Goal: Check status: Check status

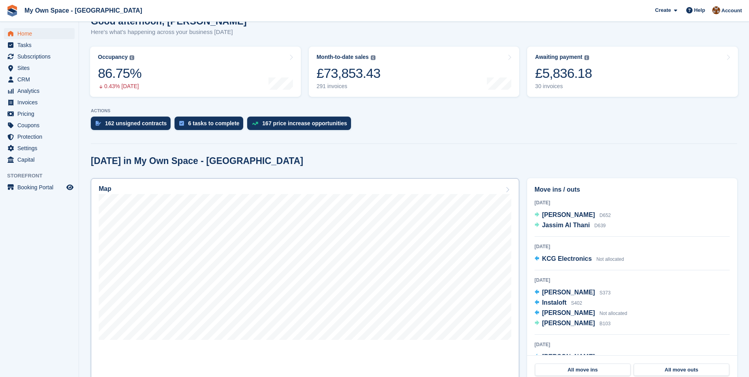
scroll to position [39, 0]
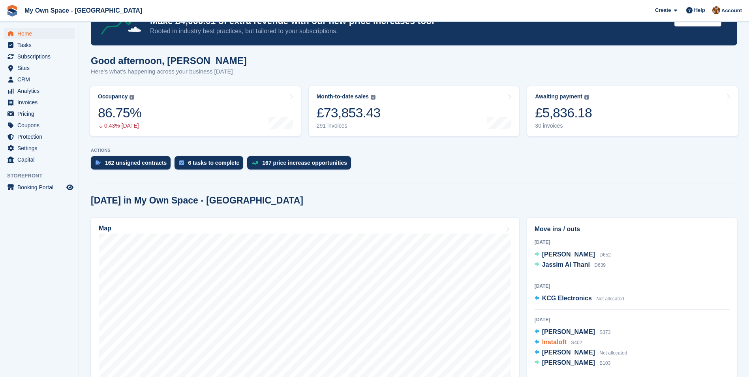
click at [554, 341] on span "Instaloft" at bounding box center [554, 341] width 24 height 7
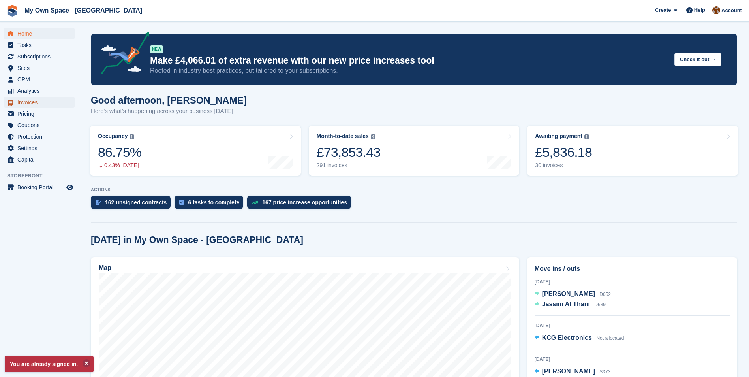
click at [26, 105] on span "Invoices" at bounding box center [40, 102] width 47 height 11
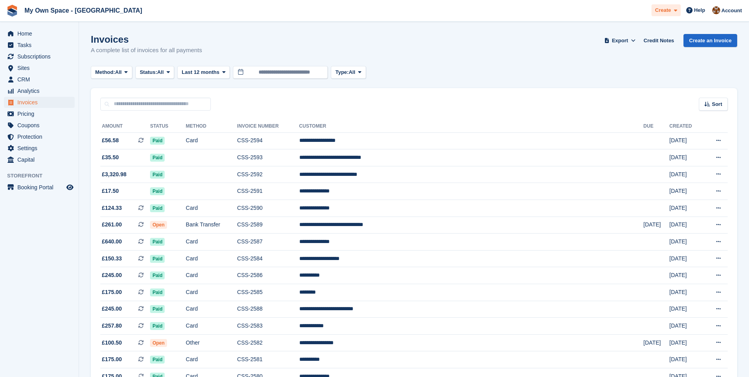
click at [676, 11] on icon at bounding box center [675, 10] width 3 height 5
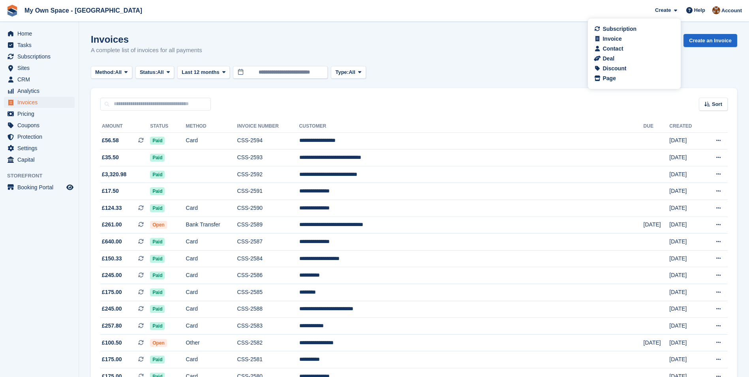
click at [628, 10] on span "My Own Space - Nottingham Create Subscription Invoice Contact Deal Discount Pag…" at bounding box center [374, 10] width 749 height 21
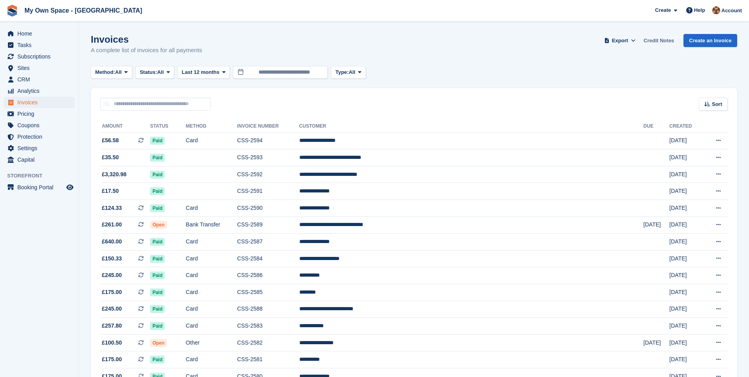
click at [661, 39] on link "Credit Notes" at bounding box center [659, 40] width 37 height 13
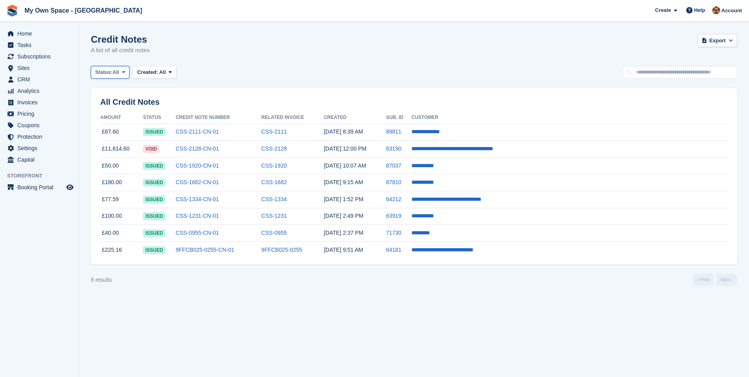
click at [124, 71] on icon at bounding box center [123, 72] width 3 height 5
click at [115, 88] on link "All" at bounding box center [128, 91] width 69 height 14
